Goal: Task Accomplishment & Management: Use online tool/utility

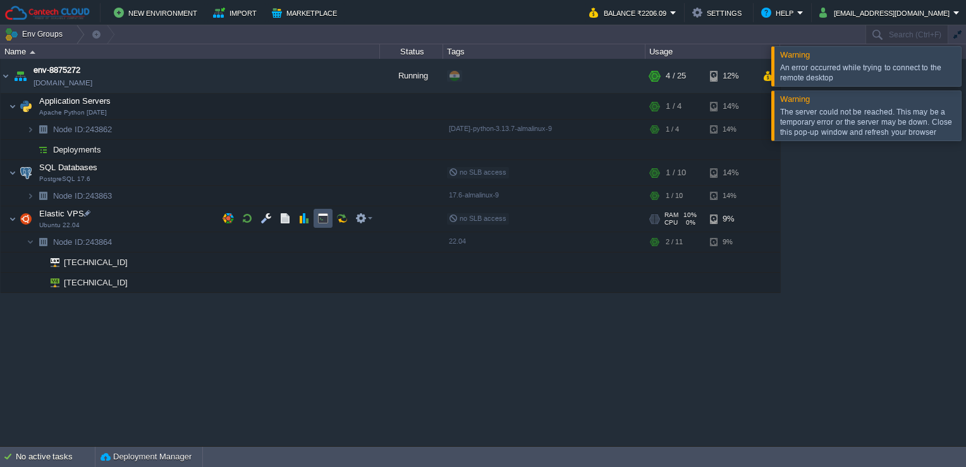
click at [319, 221] on button "button" at bounding box center [322, 217] width 11 height 11
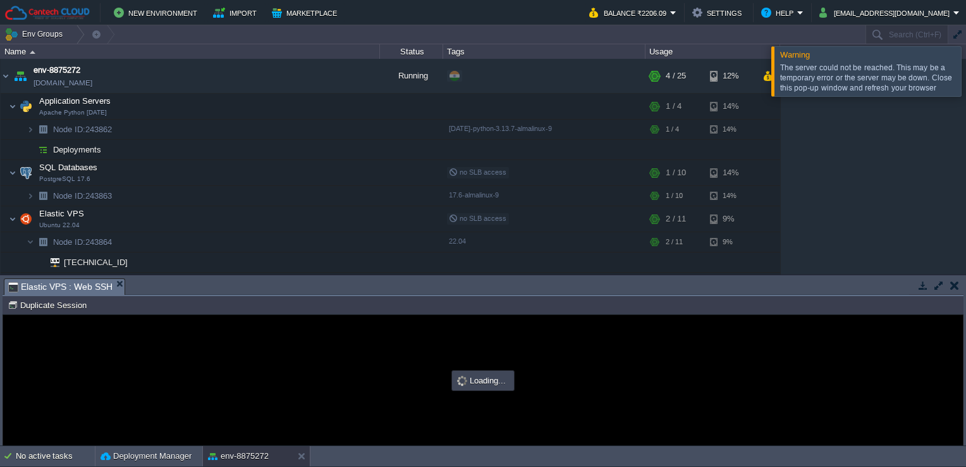
type input "#000000"
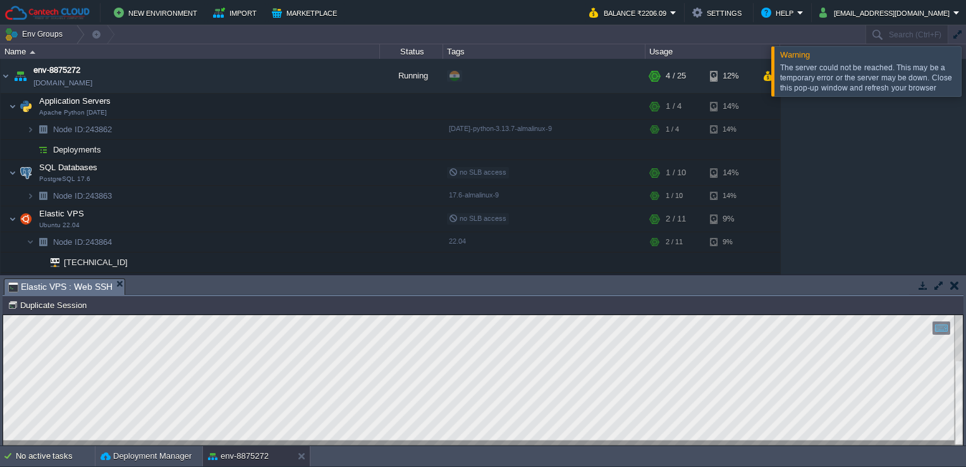
click at [3, 362] on div "Copy: Ctrl + Shift + C Paste: Ctrl + V Settings: Ctrl + Shift + Alt 0" at bounding box center [483, 380] width 960 height 130
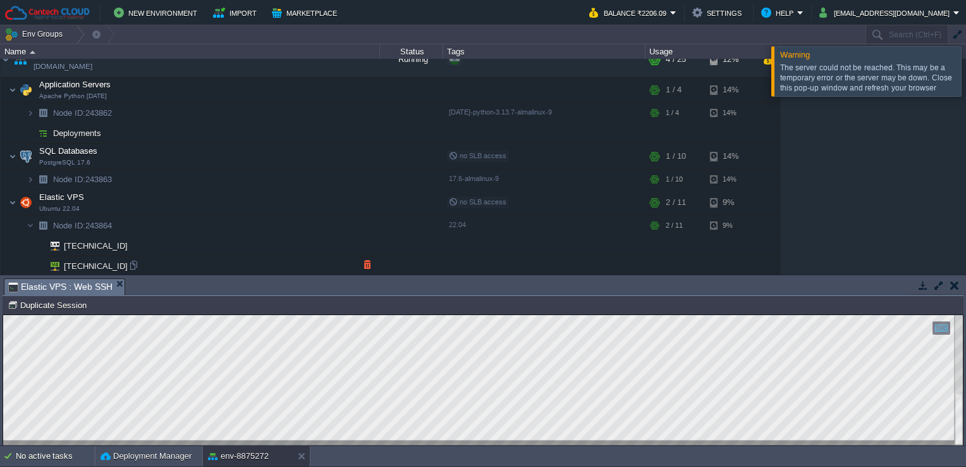
click at [136, 257] on td "[TECHNICAL_ID]" at bounding box center [190, 266] width 379 height 20
click at [134, 263] on div at bounding box center [133, 264] width 11 height 11
click at [112, 315] on html "Copy: Ctrl + Shift + C Paste: Ctrl + V Settings: Ctrl + Shift + Alt 0" at bounding box center [483, 315] width 960 height 0
click at [293, 446] on div at bounding box center [301, 456] width 17 height 20
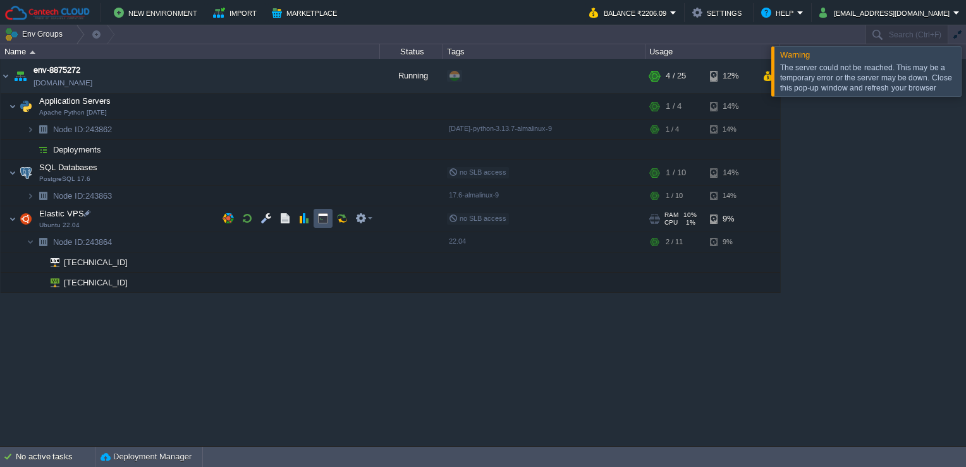
click at [321, 218] on button "button" at bounding box center [322, 217] width 11 height 11
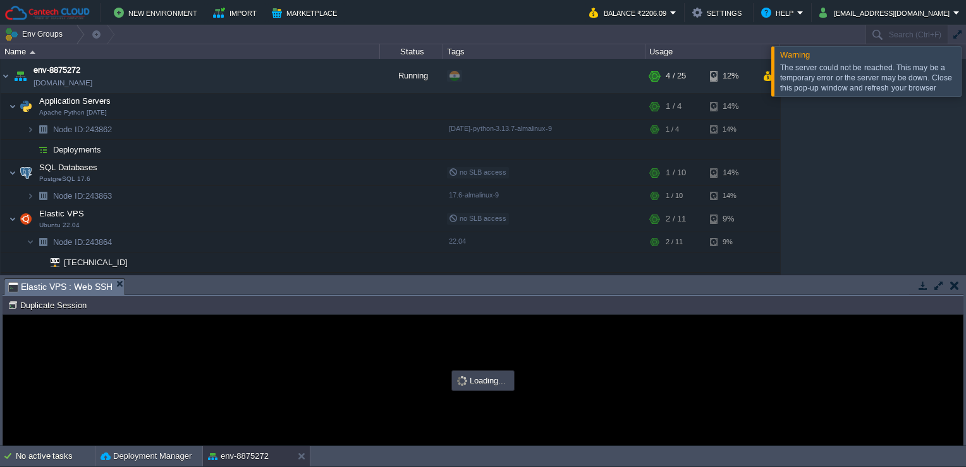
type input "#000000"
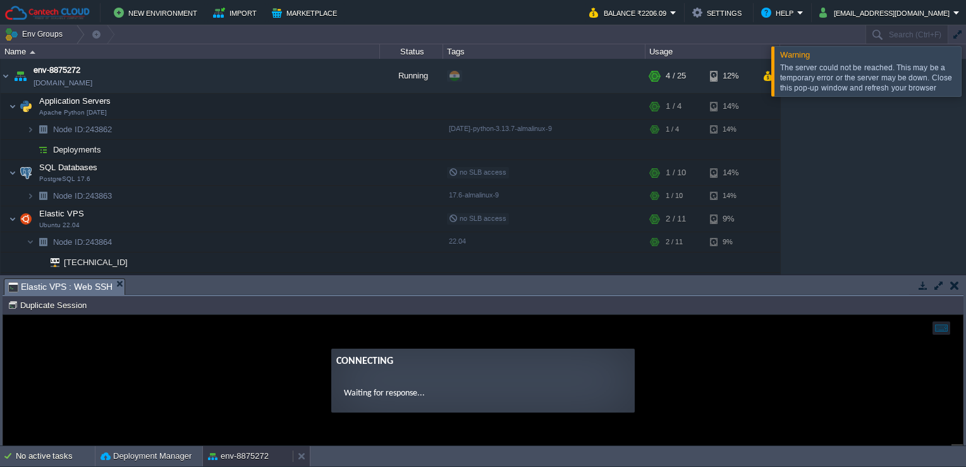
click at [243, 454] on button "env-8875272" at bounding box center [238, 456] width 61 height 13
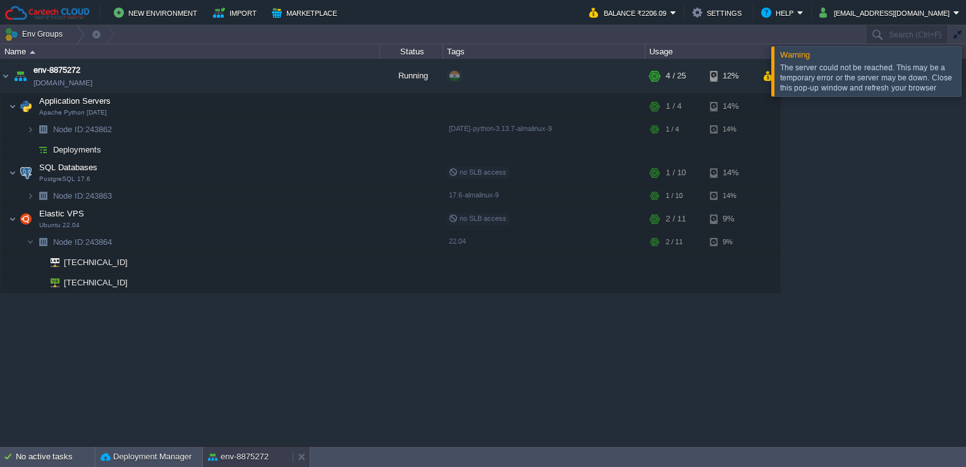
click at [243, 454] on button "env-8875272" at bounding box center [238, 456] width 61 height 13
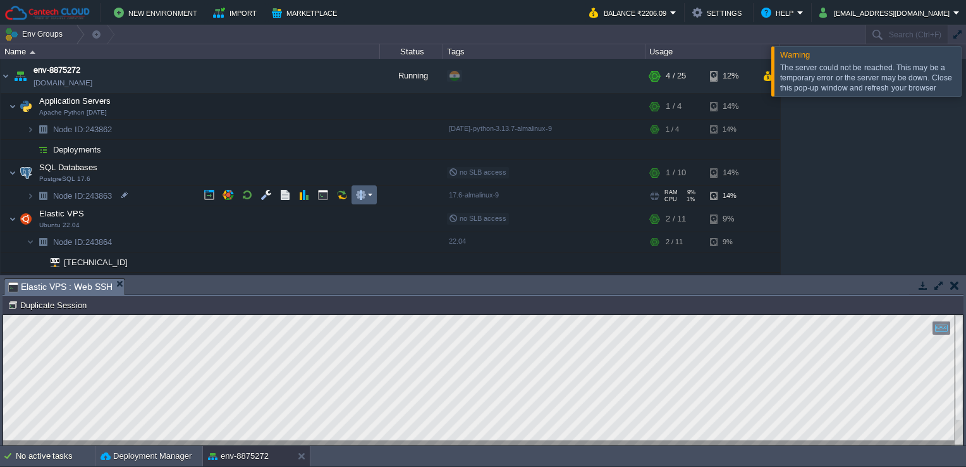
scroll to position [5, 0]
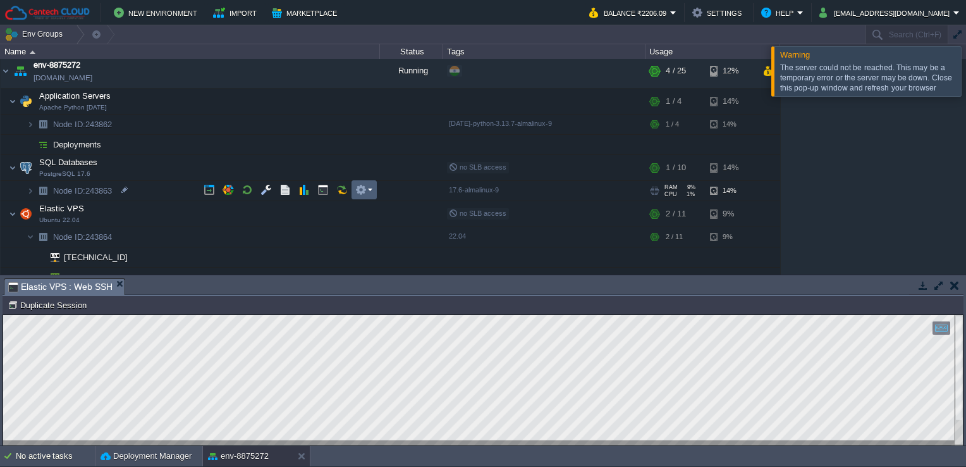
drag, startPoint x: 292, startPoint y: 297, endPoint x: 364, endPoint y: 173, distance: 143.9
click at [364, 173] on div "Env Groups Search (Ctrl+F) auto-gen Name Status Tags Usage env-8875272 [DOMAIN_…" at bounding box center [483, 235] width 966 height 421
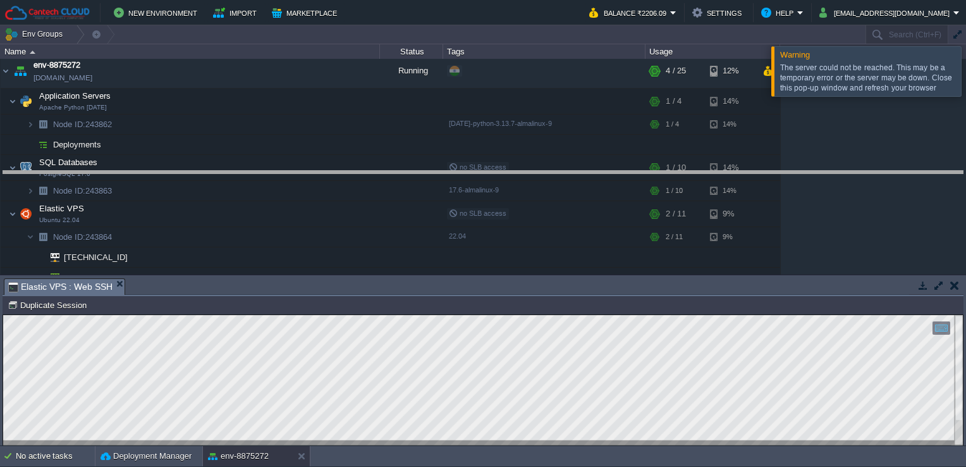
drag, startPoint x: 321, startPoint y: 293, endPoint x: 323, endPoint y: 148, distance: 145.5
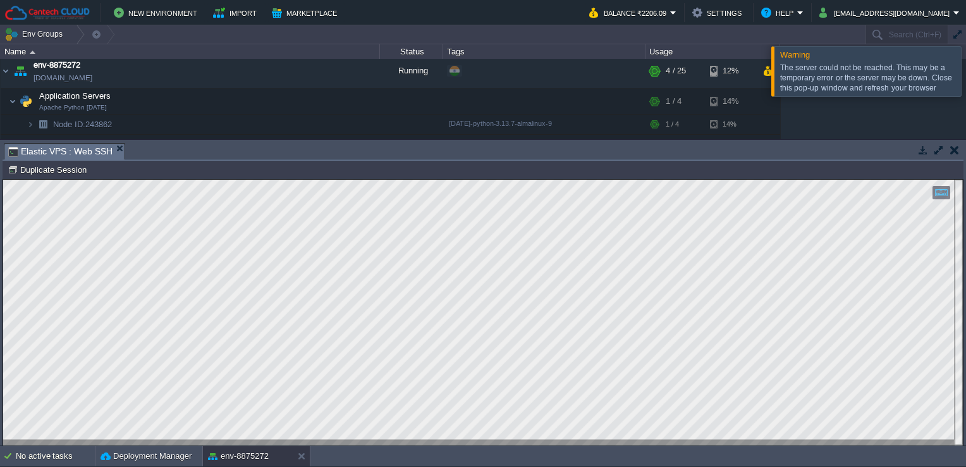
click at [3, 180] on html "Copy: Ctrl + Shift + C Paste: Ctrl + V Settings: Ctrl + Shift + Alt 0" at bounding box center [483, 180] width 960 height 0
click at [3, 370] on div at bounding box center [483, 313] width 960 height 266
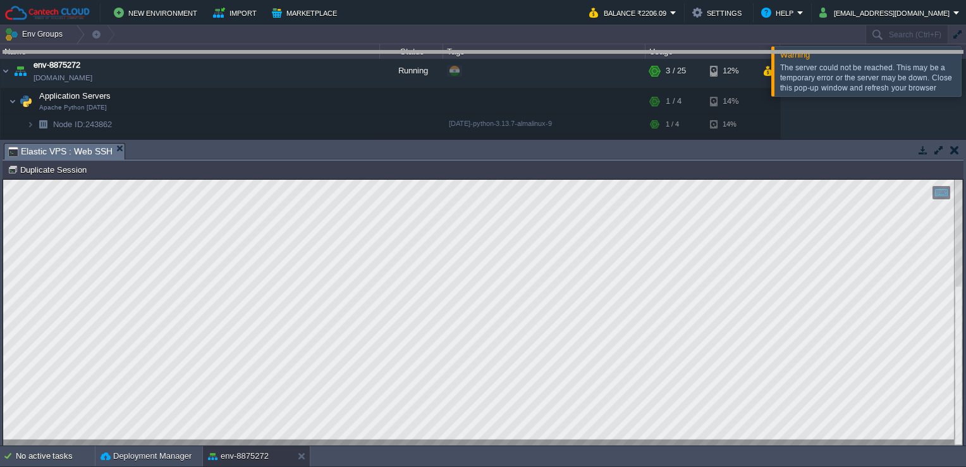
drag, startPoint x: 381, startPoint y: 156, endPoint x: 400, endPoint y: 54, distance: 102.8
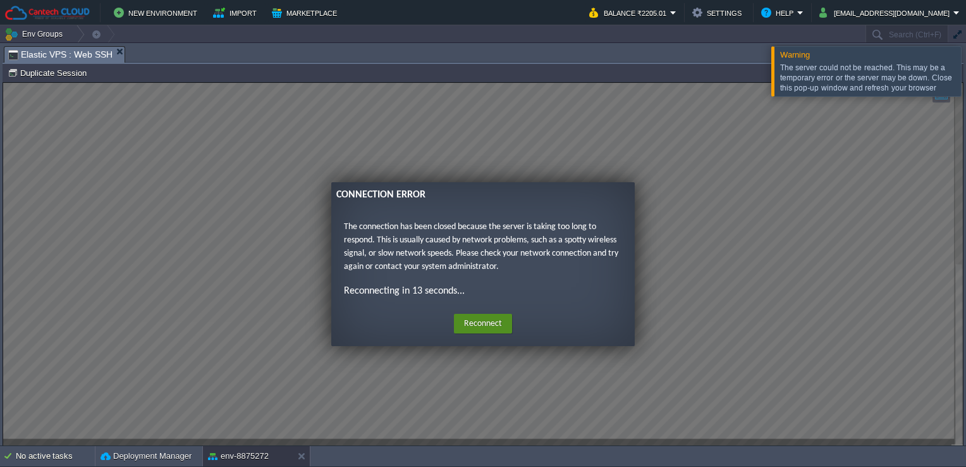
click at [476, 322] on button "Reconnect" at bounding box center [483, 324] width 58 height 20
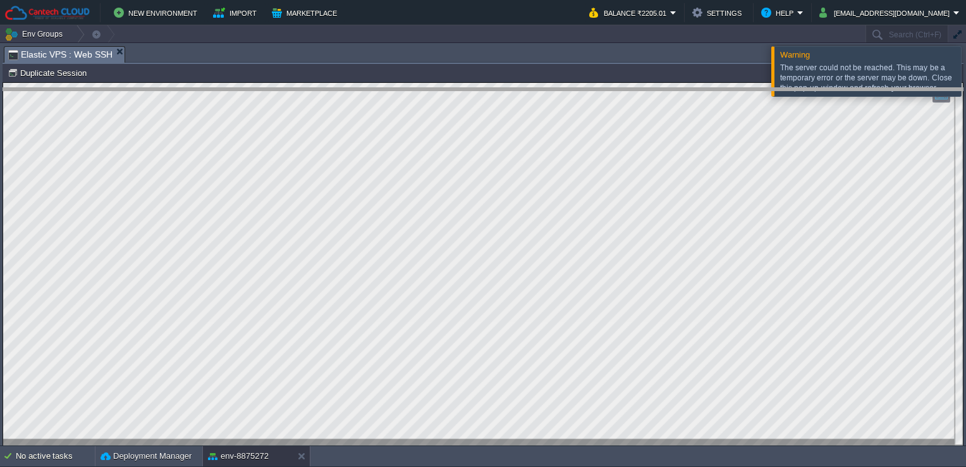
drag, startPoint x: 494, startPoint y: 57, endPoint x: 495, endPoint y: 104, distance: 46.8
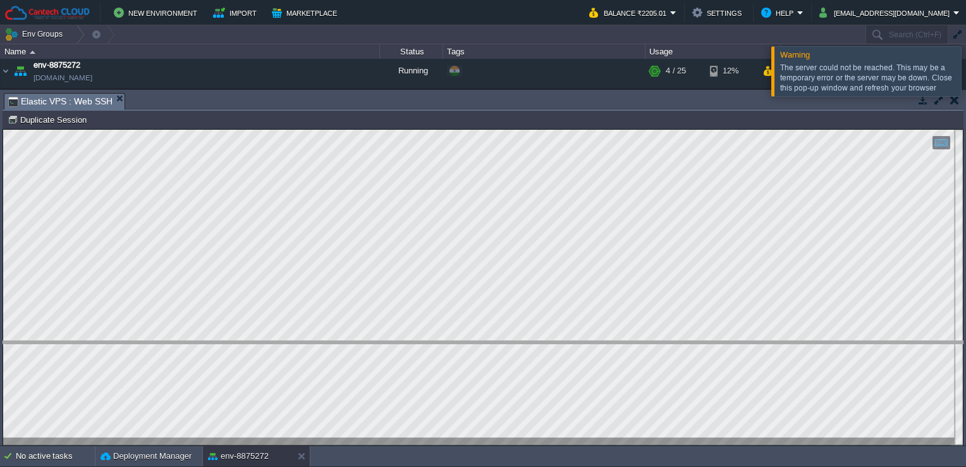
drag, startPoint x: 324, startPoint y: 100, endPoint x: 364, endPoint y: 386, distance: 288.7
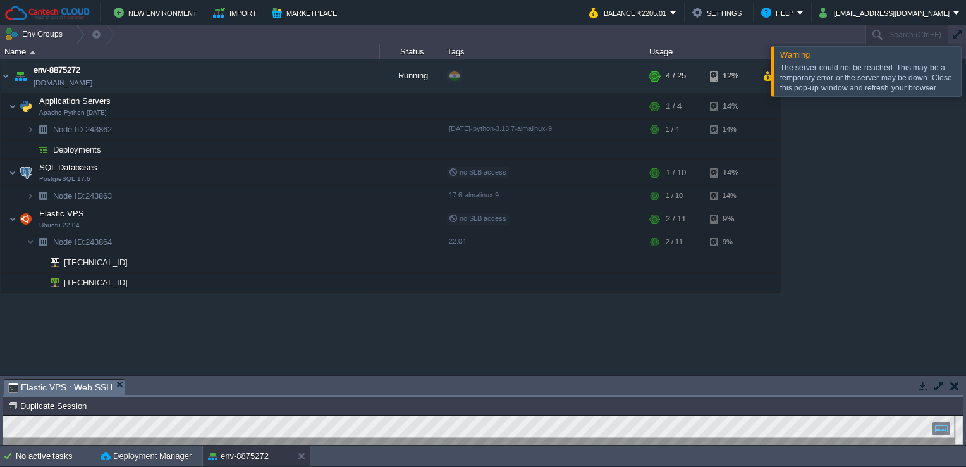
scroll to position [0, 0]
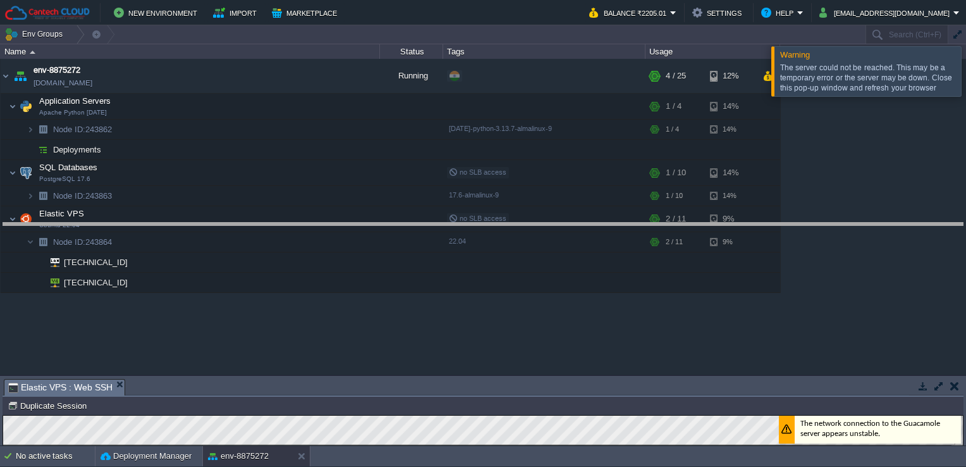
drag, startPoint x: 358, startPoint y: 388, endPoint x: 390, endPoint y: 219, distance: 172.4
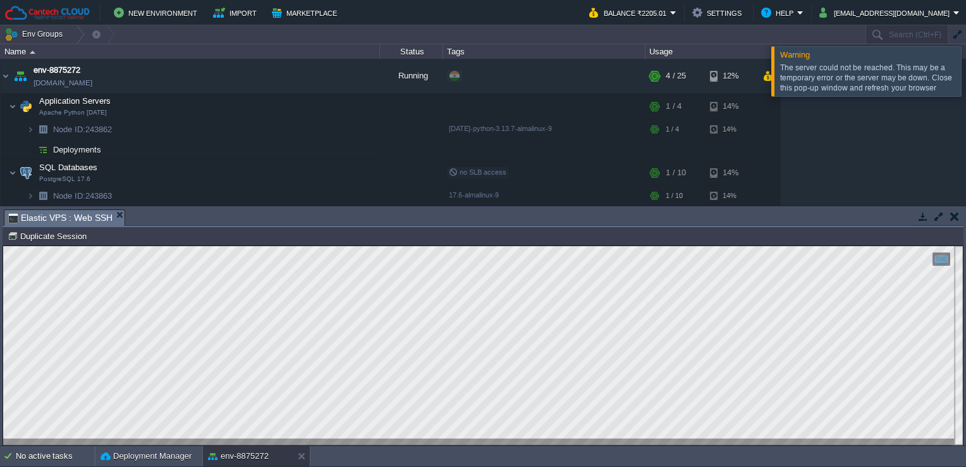
click at [3, 246] on html "Copy: Ctrl + Shift + C Paste: Ctrl + V Settings: Ctrl + Shift + Alt 0" at bounding box center [483, 246] width 960 height 0
click at [292, 73] on button "button" at bounding box center [291, 75] width 11 height 11
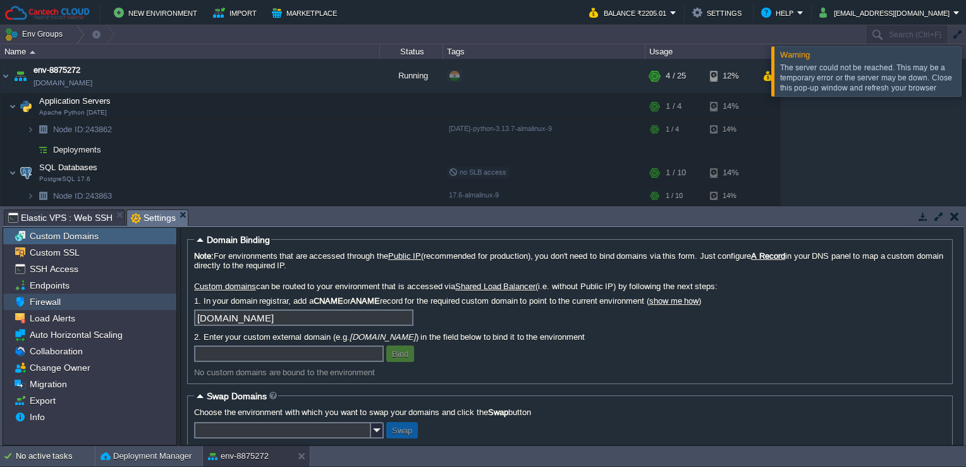
click at [88, 306] on div "Firewall" at bounding box center [89, 301] width 173 height 16
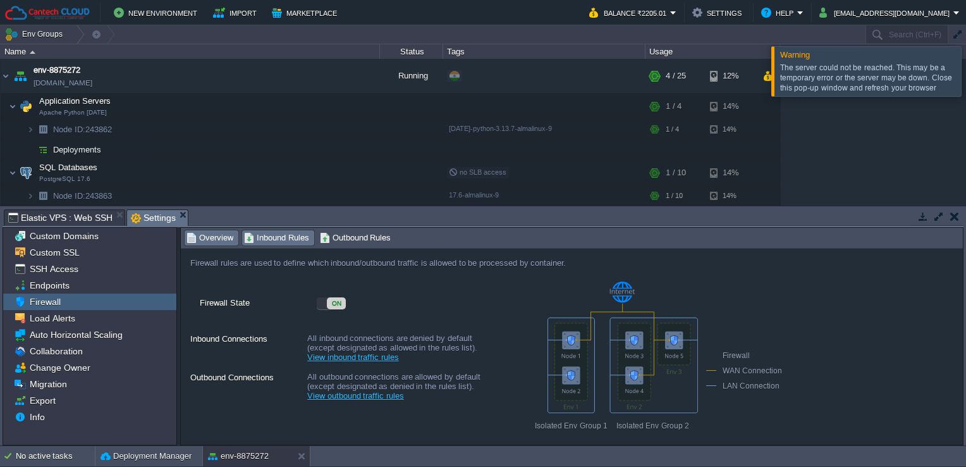
click at [283, 239] on span "Inbound Rules" at bounding box center [276, 238] width 65 height 14
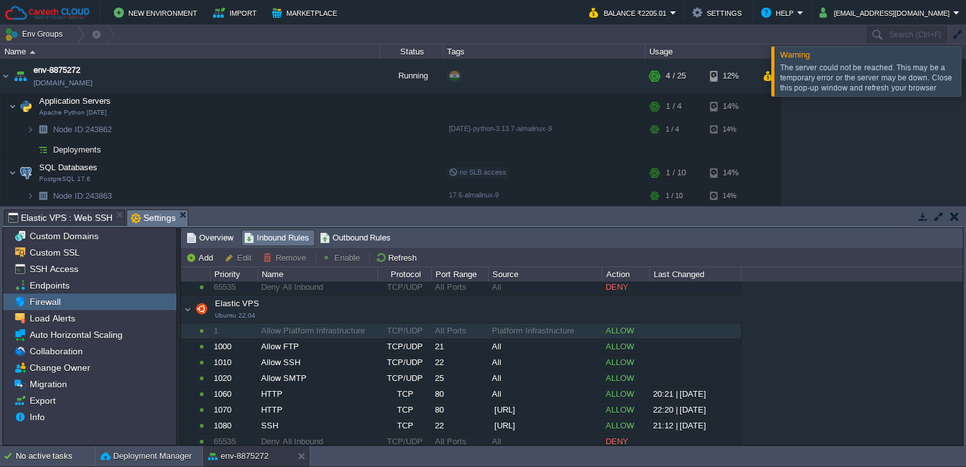
scroll to position [310, 0]
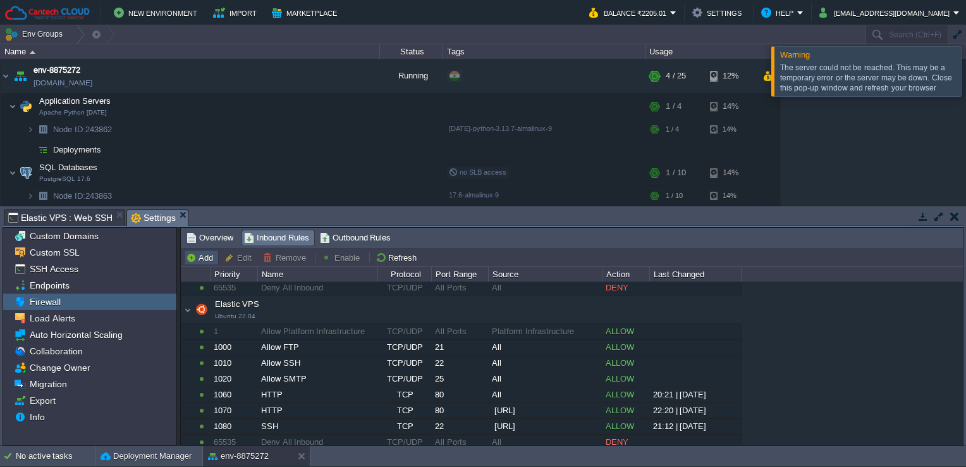
click at [209, 252] on button "Add" at bounding box center [201, 257] width 31 height 11
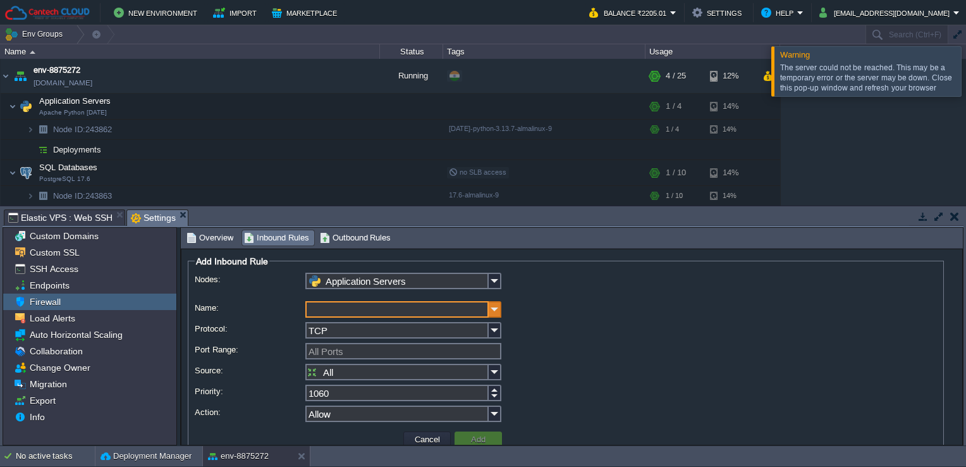
click at [496, 314] on img at bounding box center [495, 309] width 13 height 16
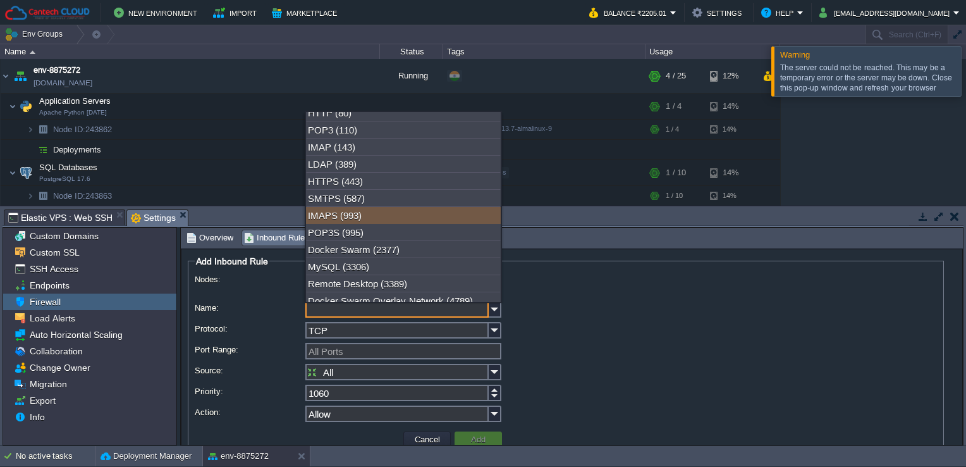
scroll to position [0, 0]
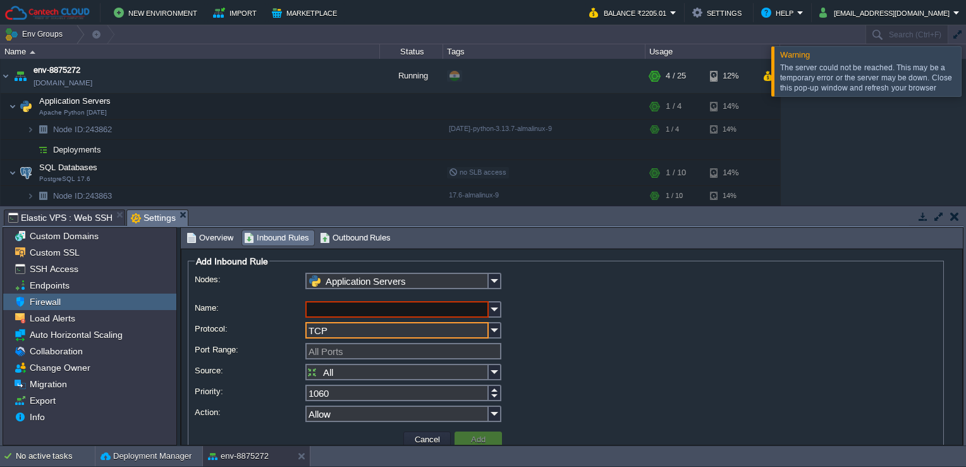
click at [360, 338] on input "TCP" at bounding box center [396, 330] width 183 height 16
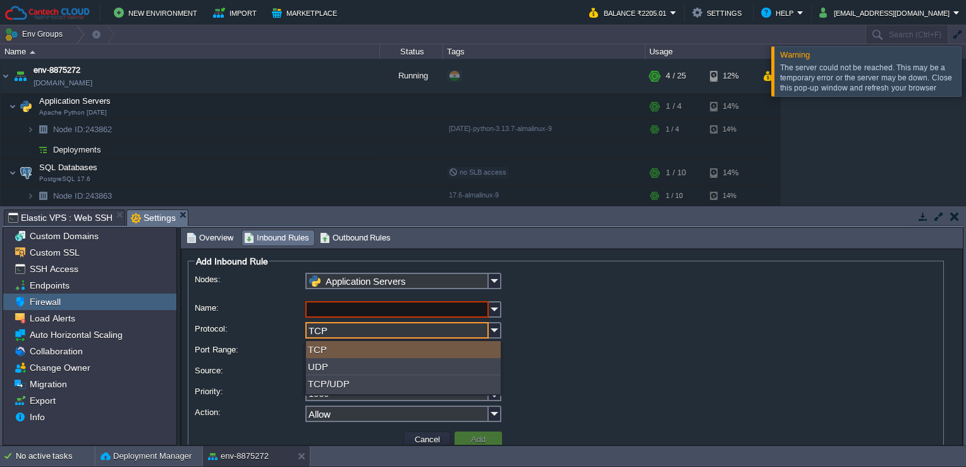
click at [359, 341] on div "TCP" at bounding box center [403, 349] width 195 height 17
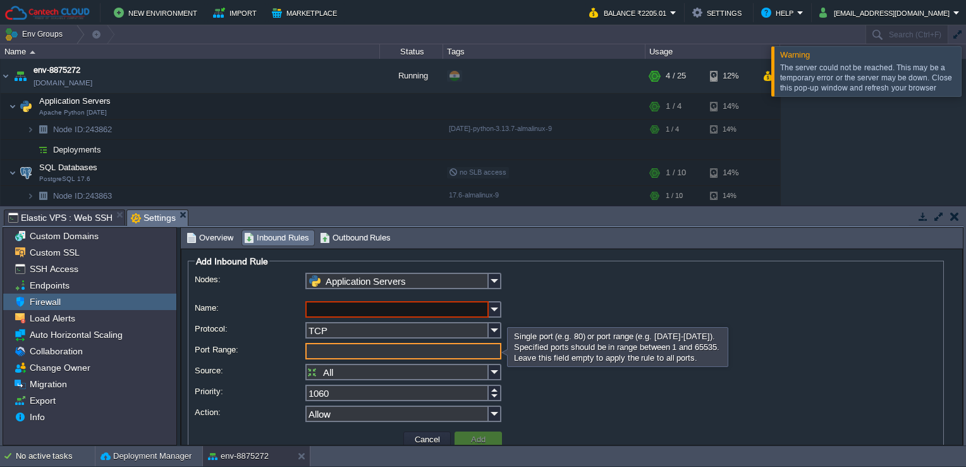
click at [359, 350] on input "Port Range:" at bounding box center [403, 351] width 196 height 16
type input "8080"
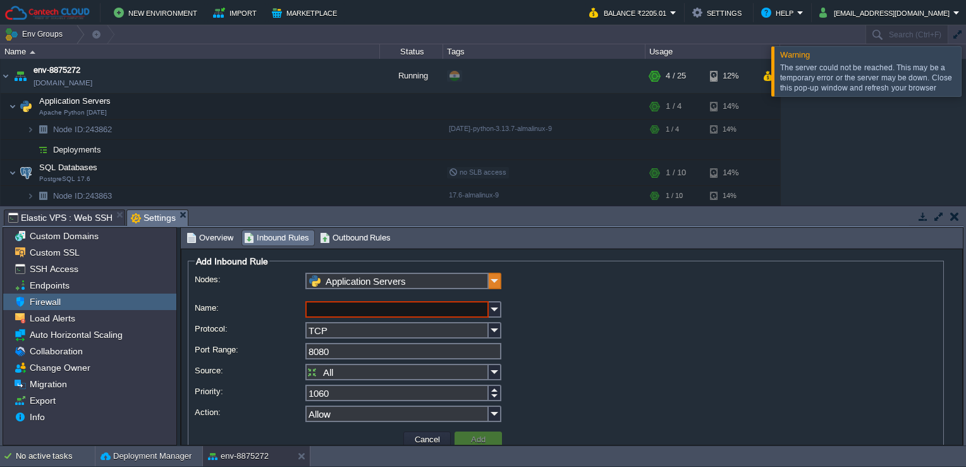
click at [491, 285] on img at bounding box center [495, 281] width 13 height 16
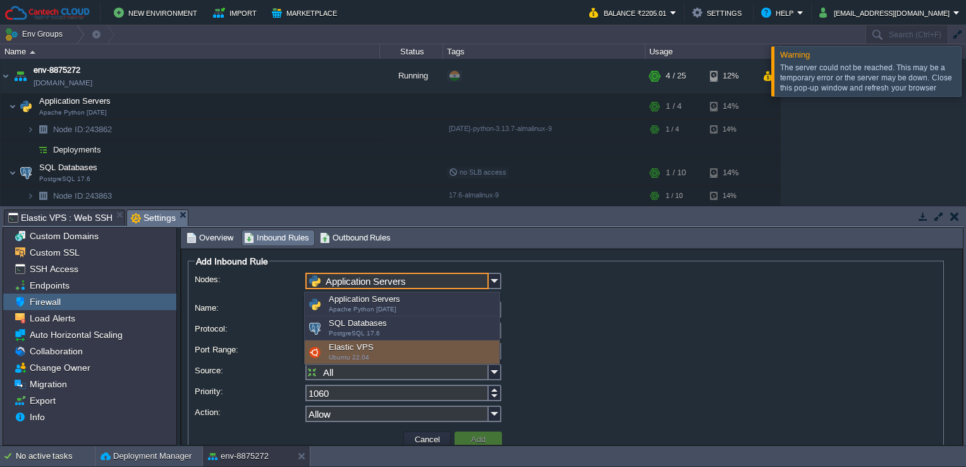
click at [367, 351] on div "Elastic VPS Ubuntu 22.04" at bounding box center [402, 352] width 195 height 24
type input "Elastic VPS"
type input "1090"
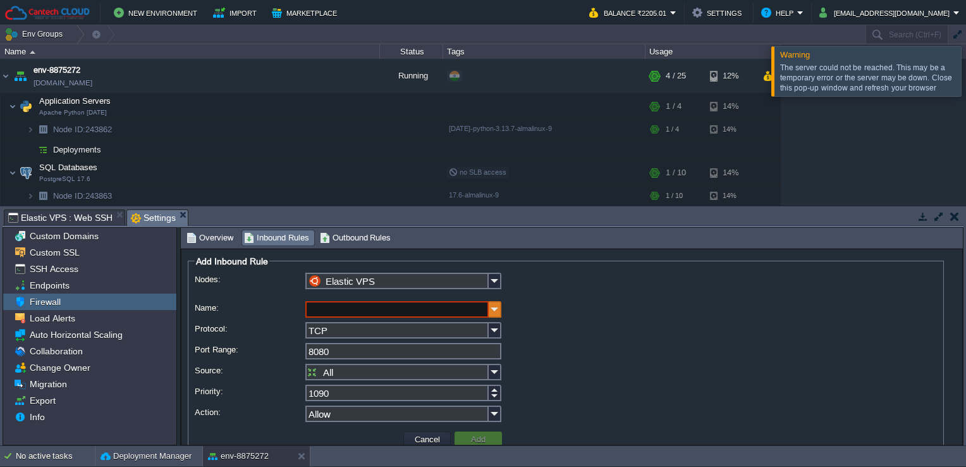
click at [492, 309] on img at bounding box center [495, 309] width 13 height 16
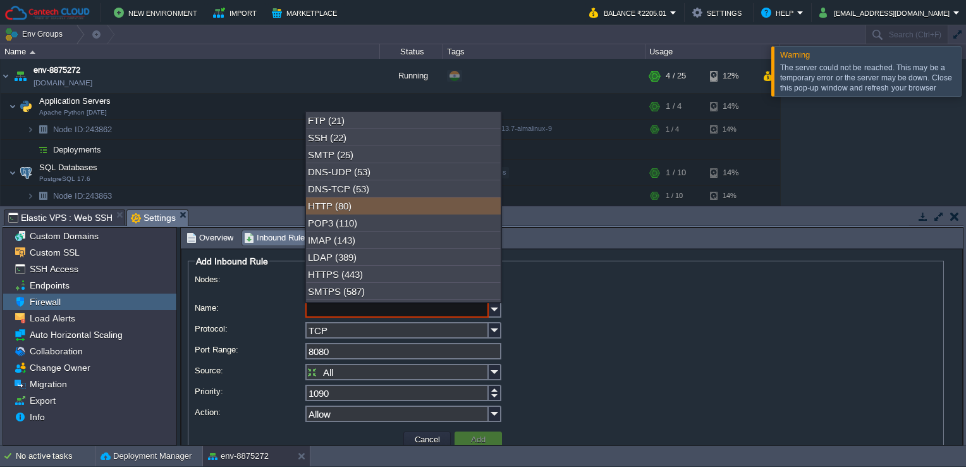
click at [469, 204] on div "HTTP (80)" at bounding box center [403, 205] width 195 height 17
type input "HTTP"
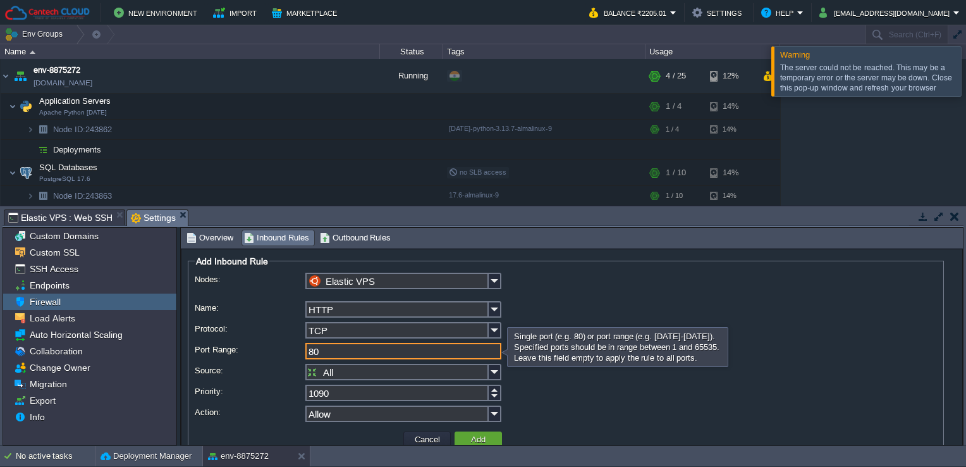
click at [334, 350] on input "80" at bounding box center [403, 351] width 196 height 16
type input "8080"
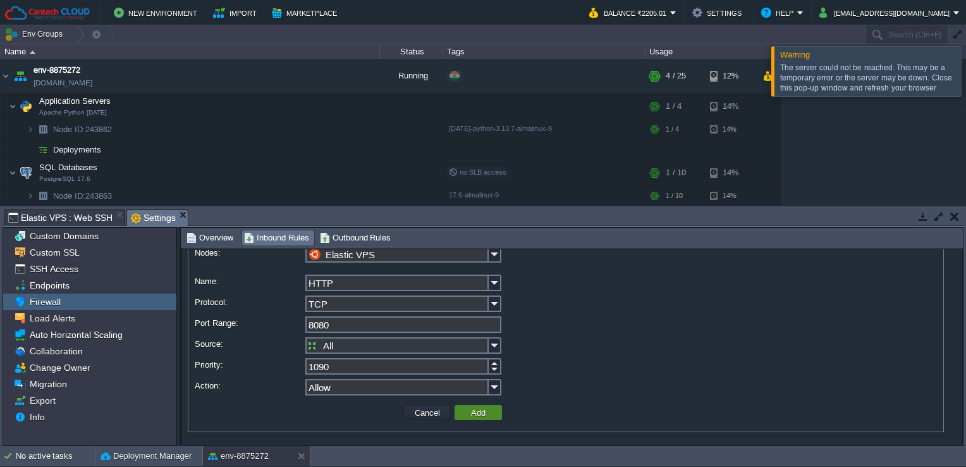
click at [481, 409] on button "Add" at bounding box center [478, 412] width 22 height 11
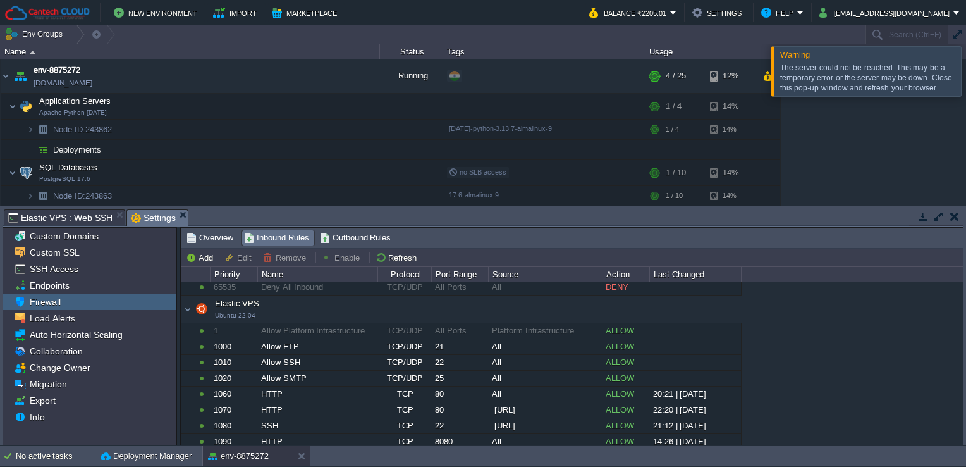
scroll to position [326, 0]
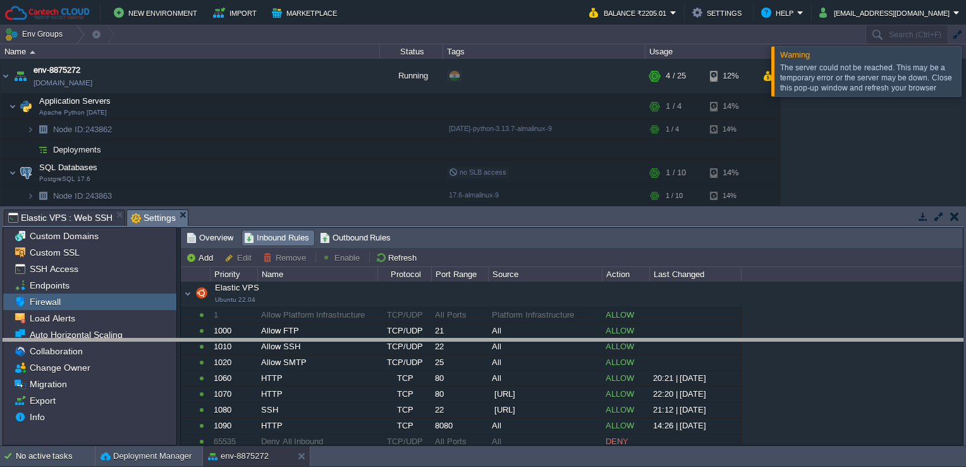
drag, startPoint x: 565, startPoint y: 214, endPoint x: 546, endPoint y: 415, distance: 201.9
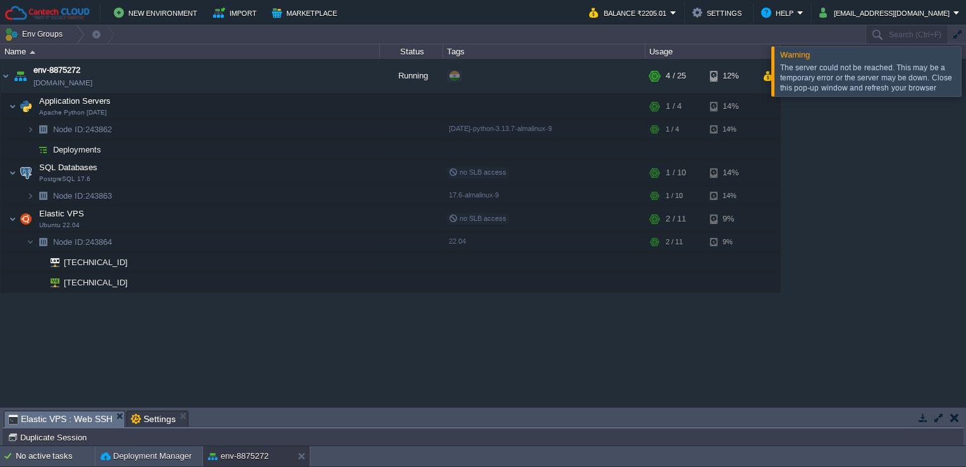
click at [94, 412] on span "Elastic VPS : Web SSH" at bounding box center [60, 419] width 104 height 16
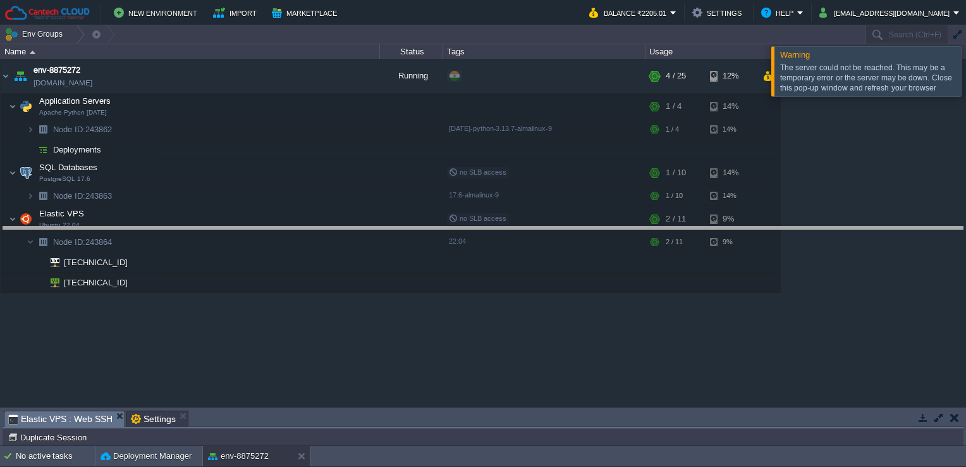
drag, startPoint x: 261, startPoint y: 413, endPoint x: 283, endPoint y: 193, distance: 220.5
click at [283, 193] on body "New Environment Import Marketplace Bonus ₹0.00 Upgrade Account Balance ₹2205.01…" at bounding box center [483, 233] width 966 height 467
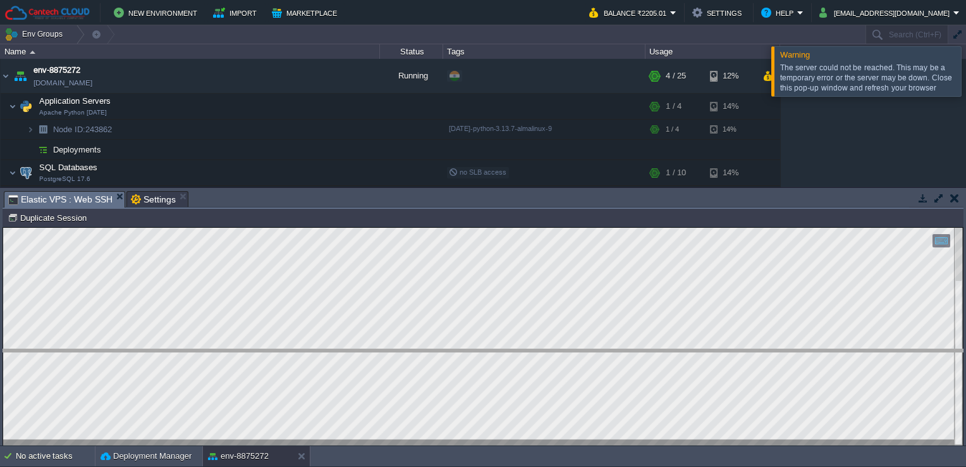
drag, startPoint x: 324, startPoint y: 196, endPoint x: 293, endPoint y: 353, distance: 159.7
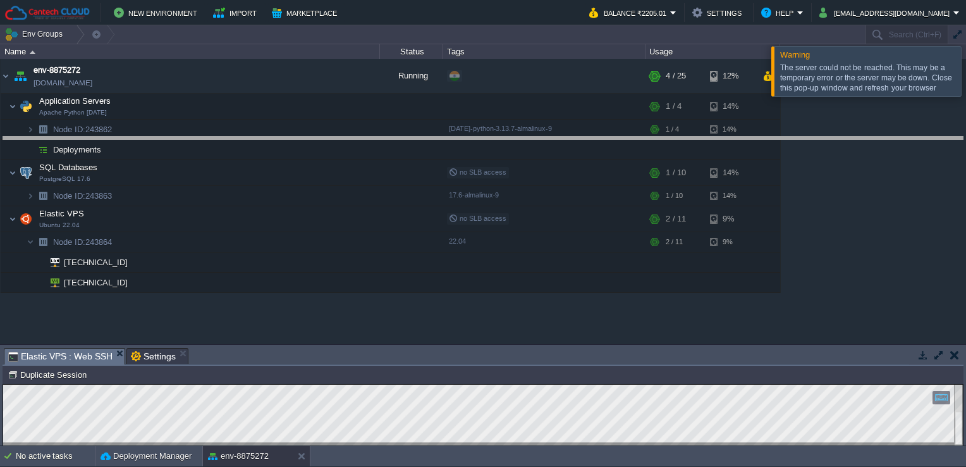
drag, startPoint x: 293, startPoint y: 361, endPoint x: 355, endPoint y: 150, distance: 220.1
